Goal: Transaction & Acquisition: Purchase product/service

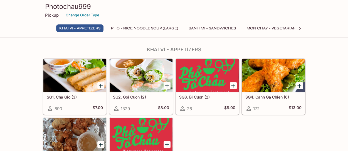
click at [101, 84] on icon "Add SG1. Cha Gio (3)" at bounding box center [101, 86] width 4 height 4
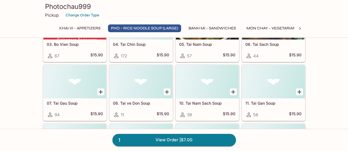
scroll to position [306, 0]
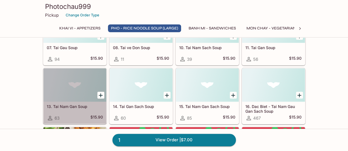
click at [68, 107] on h5 "13. Tai Nam Gan Soup" at bounding box center [75, 106] width 56 height 5
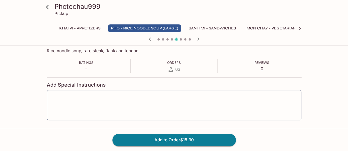
scroll to position [83, 0]
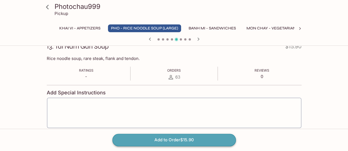
click at [148, 140] on button "Add to Order $15.90" at bounding box center [173, 140] width 123 height 12
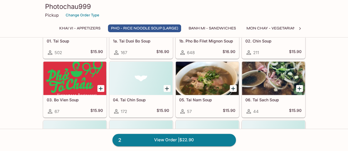
scroll to position [167, 0]
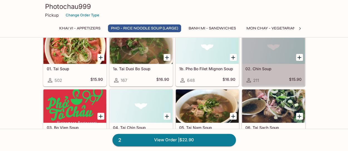
click at [268, 51] on div at bounding box center [273, 47] width 63 height 33
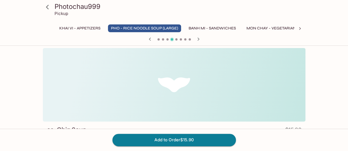
scroll to position [83, 0]
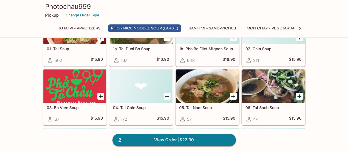
scroll to position [195, 0]
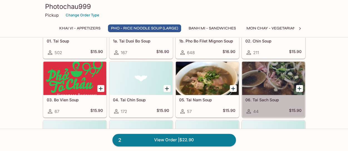
click at [267, 87] on div at bounding box center [273, 78] width 63 height 33
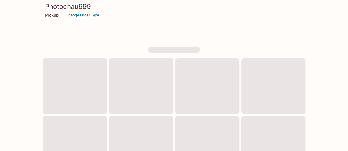
scroll to position [195, 0]
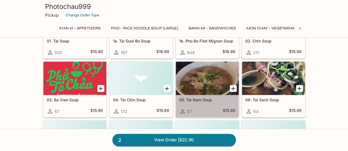
click at [206, 86] on div at bounding box center [207, 78] width 63 height 33
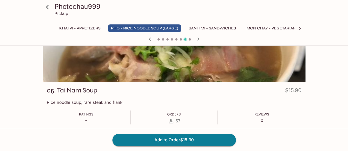
scroll to position [28, 0]
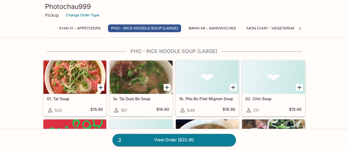
scroll to position [167, 0]
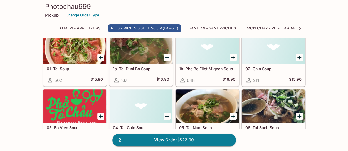
click at [74, 53] on div at bounding box center [74, 47] width 63 height 33
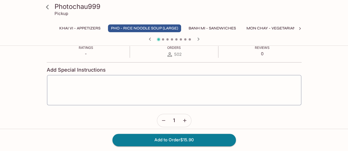
scroll to position [111, 0]
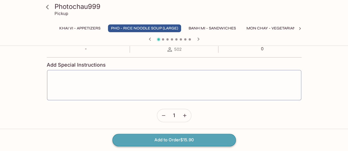
click at [170, 141] on button "Add to Order $15.90" at bounding box center [173, 140] width 123 height 12
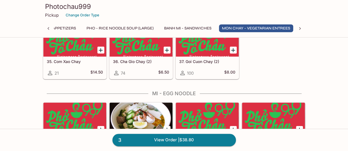
scroll to position [890, 0]
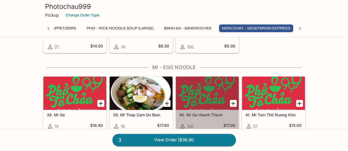
click at [202, 123] on div "130 $17.90" at bounding box center [207, 126] width 56 height 7
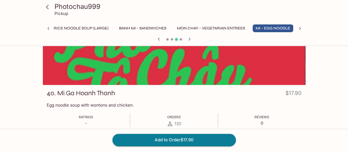
scroll to position [56, 0]
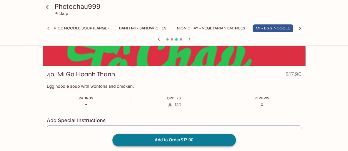
click at [152, 140] on button "Add to Order $17.90" at bounding box center [173, 140] width 123 height 12
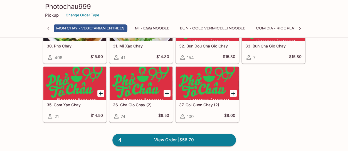
scroll to position [817, 0]
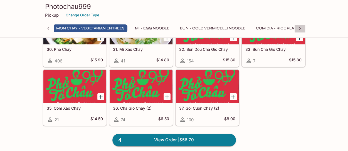
click at [300, 28] on icon at bounding box center [300, 29] width 6 height 6
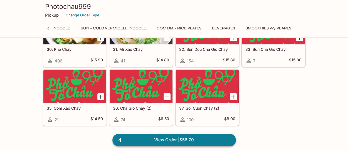
click at [207, 140] on link "4 View Order | $56.70" at bounding box center [173, 140] width 123 height 12
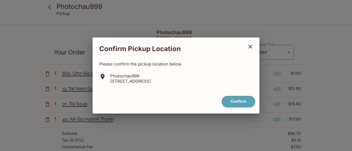
click at [231, 102] on button "Confirm" at bounding box center [238, 101] width 33 height 11
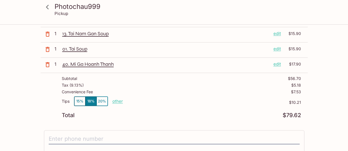
scroll to position [56, 0]
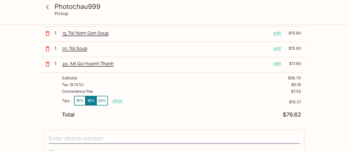
click at [117, 100] on p "other" at bounding box center [117, 100] width 11 height 5
type input "0.89"
click at [117, 101] on p "other" at bounding box center [117, 100] width 11 height 5
click at [117, 100] on p "other" at bounding box center [117, 100] width 11 height 5
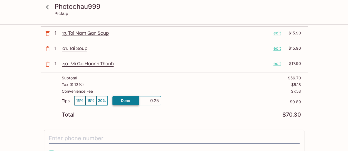
type input "2.59"
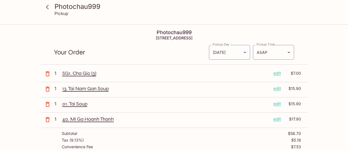
scroll to position [111, 0]
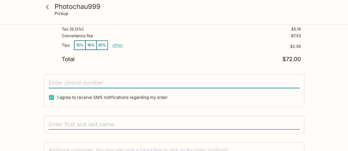
click at [100, 81] on input "tel" at bounding box center [174, 83] width 251 height 11
type input "(650) 861-0269"
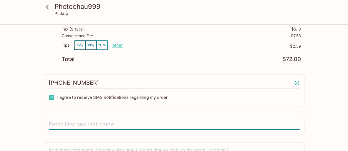
click at [129, 123] on input "text" at bounding box center [174, 125] width 251 height 11
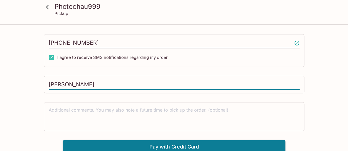
scroll to position [152, 0]
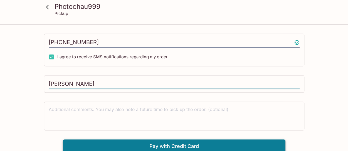
type input "Thomas Conner"
click at [179, 143] on button "Pay with Credit Card" at bounding box center [174, 147] width 222 height 14
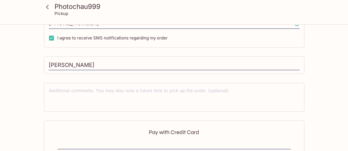
scroll to position [235, 0]
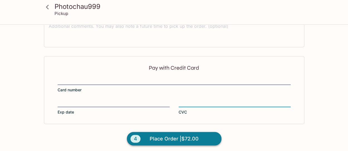
click at [162, 136] on span "Place Order | $72.00" at bounding box center [174, 139] width 49 height 9
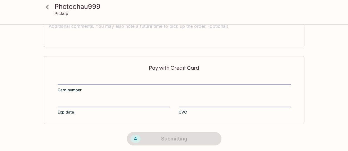
scroll to position [170, 0]
